Goal: Information Seeking & Learning: Understand process/instructions

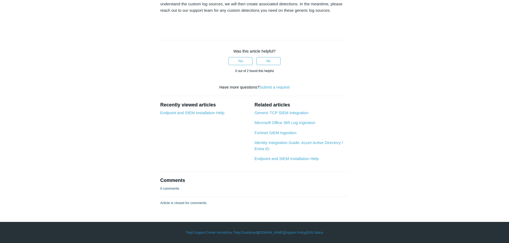
scroll to position [1843, 0]
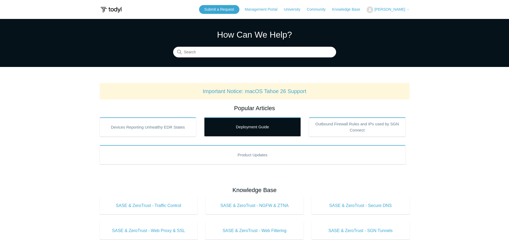
click at [267, 130] on link "Deployment Guide" at bounding box center [252, 127] width 97 height 19
click at [272, 134] on link "Deployment Guide" at bounding box center [252, 127] width 97 height 19
